Goal: Find contact information: Find contact information

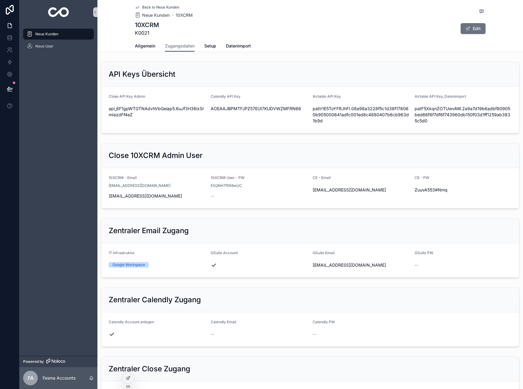
scroll to position [105, 0]
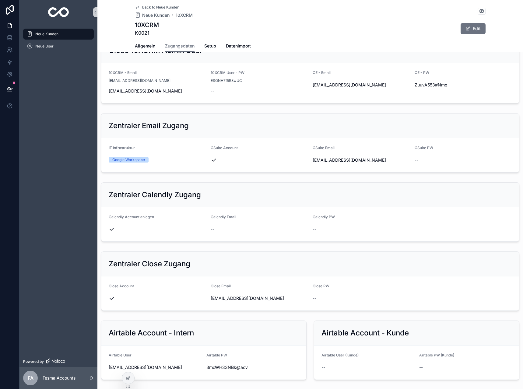
click at [142, 4] on div "Back to Neue Kunden Neue Kunden 10XCRM 10XCRM K0021 Edit" at bounding box center [310, 20] width 350 height 40
click at [144, 7] on span "Back to Neue Kunden" at bounding box center [160, 7] width 37 height 5
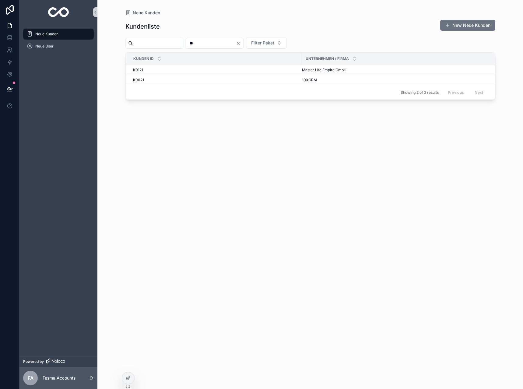
click at [217, 40] on input "**" at bounding box center [211, 43] width 50 height 9
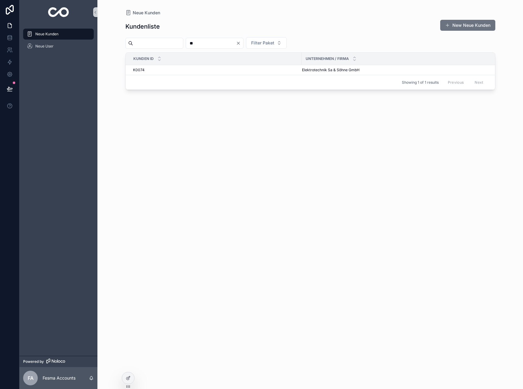
click at [217, 40] on input "**" at bounding box center [211, 43] width 50 height 9
type input "**"
click at [316, 68] on span "HealVersity GmbH" at bounding box center [318, 70] width 32 height 5
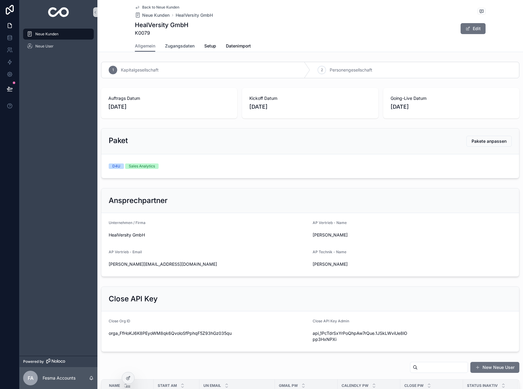
click at [178, 49] on span "Zugangsdaten" at bounding box center [180, 46] width 30 height 6
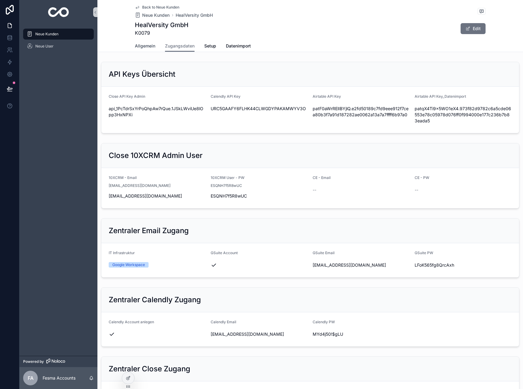
click at [142, 44] on span "Allgemein" at bounding box center [145, 46] width 20 height 6
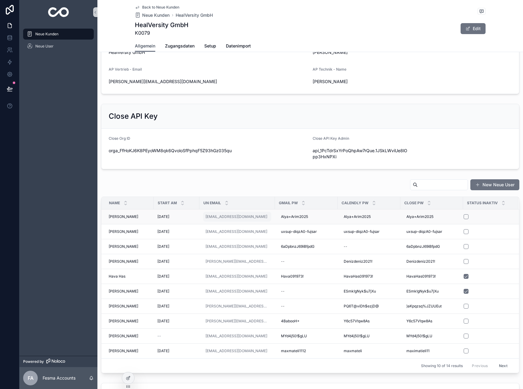
scroll to position [274, 0]
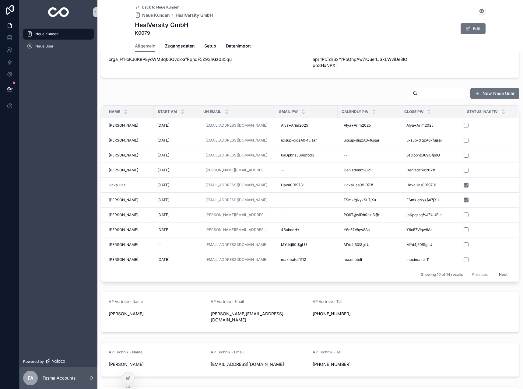
click at [434, 96] on input "scrollable content" at bounding box center [442, 93] width 50 height 9
type input "***"
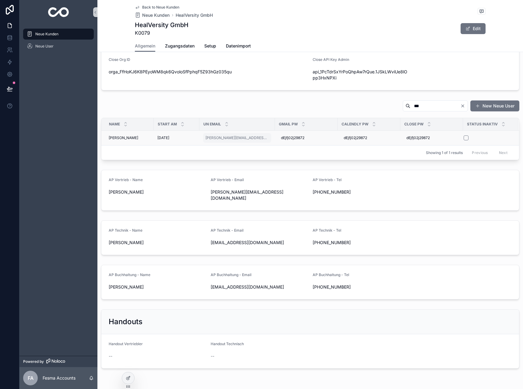
scroll to position [274, 0]
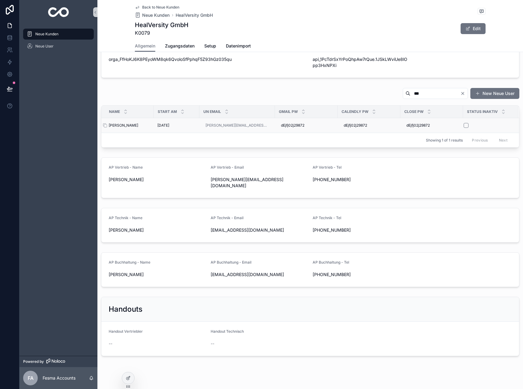
click at [136, 127] on div "[PERSON_NAME] [PERSON_NAME]" at bounding box center [129, 125] width 41 height 5
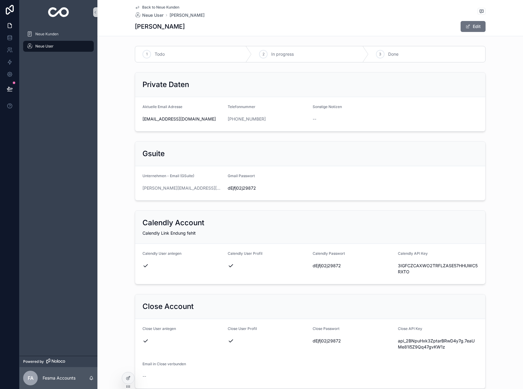
drag, startPoint x: 270, startPoint y: 119, endPoint x: 221, endPoint y: 121, distance: 49.6
click at [221, 121] on form "Aktuelle Email Adresse [EMAIL_ADDRESS][DOMAIN_NAME] Telefonnummer [PHONE_NUMBER…" at bounding box center [310, 114] width 350 height 34
click at [241, 120] on link "[PHONE_NUMBER]" at bounding box center [247, 119] width 38 height 6
click at [283, 114] on div "Telefonnummer [PHONE_NUMBER]" at bounding box center [268, 113] width 80 height 19
drag, startPoint x: 269, startPoint y: 118, endPoint x: 224, endPoint y: 121, distance: 45.8
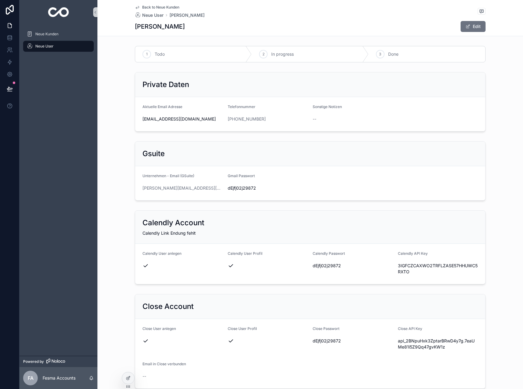
click at [224, 121] on form "Aktuelle Email Adresse [EMAIL_ADDRESS][DOMAIN_NAME] Telefonnummer [PHONE_NUMBER…" at bounding box center [310, 114] width 350 height 34
click at [271, 120] on div "[PHONE_NUMBER]" at bounding box center [268, 119] width 80 height 6
drag, startPoint x: 270, startPoint y: 119, endPoint x: 234, endPoint y: 118, distance: 36.5
click at [234, 118] on div "[PHONE_NUMBER]" at bounding box center [268, 119] width 80 height 6
copy link "163 2857279"
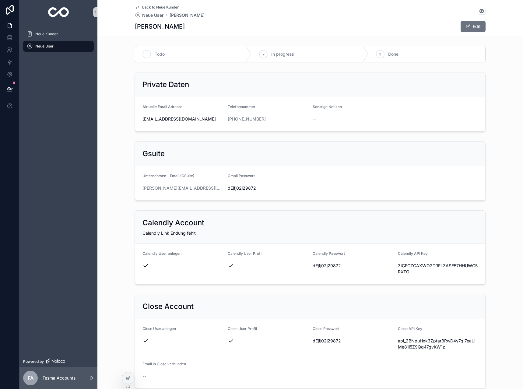
click at [262, 120] on div "[PHONE_NUMBER]" at bounding box center [268, 119] width 80 height 6
drag, startPoint x: 263, startPoint y: 119, endPoint x: 234, endPoint y: 118, distance: 29.2
click at [234, 118] on div "[PHONE_NUMBER]" at bounding box center [268, 119] width 80 height 6
copy link "163 2857279"
